Goal: Task Accomplishment & Management: Manage account settings

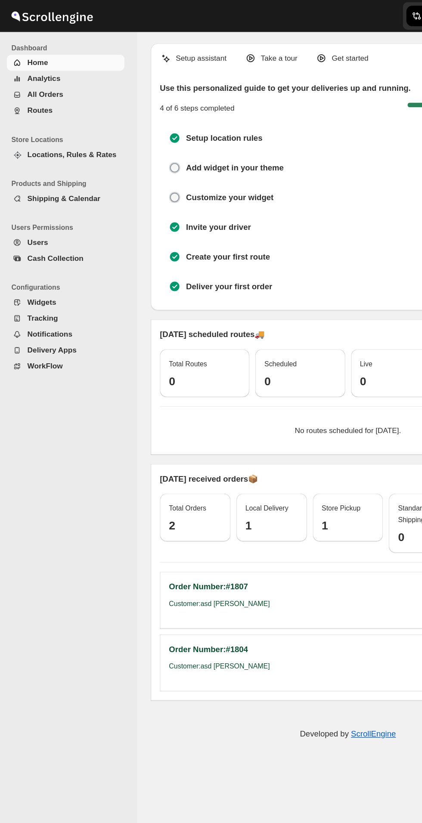
click at [32, 184] on span "Users" at bounding box center [29, 183] width 16 height 6
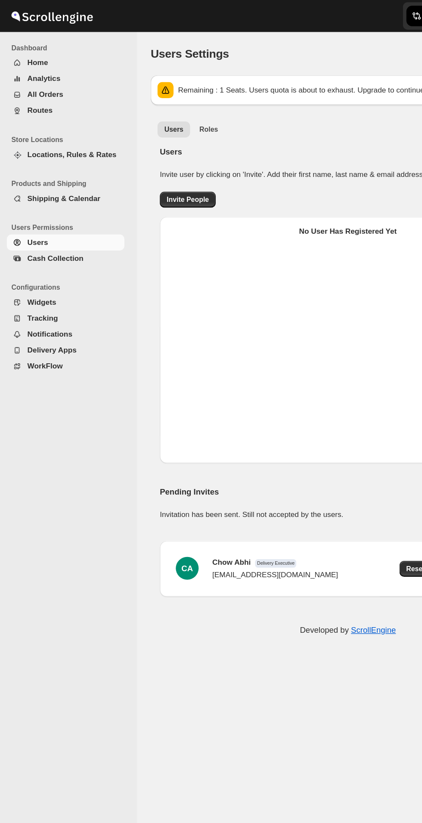
select select "637b767fbaab0276b10c91d5"
select select "637b767fbaab0276b10c91d7"
select select "637b767fbaab0276b10c91d5"
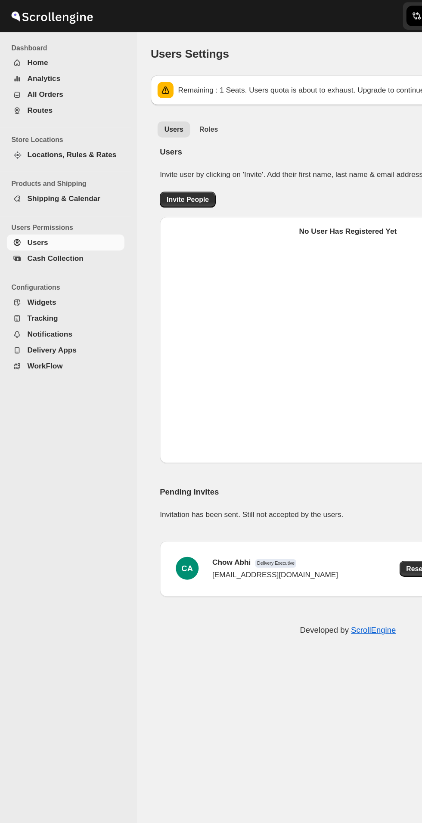
select select "637b767fbaab0276b10c91d5"
select select "637b767fbaab0276b10c91d7"
